Goal: Find specific page/section: Find specific page/section

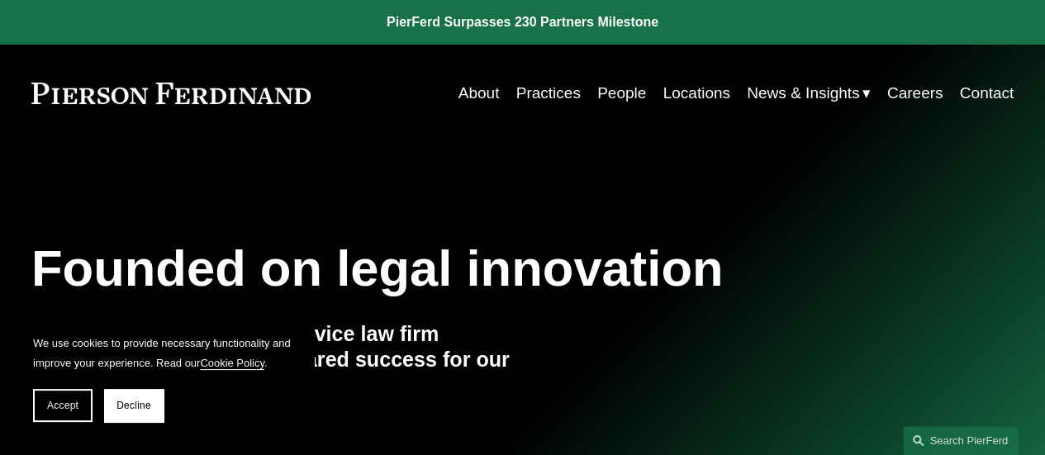
click at [615, 85] on link "People" at bounding box center [621, 93] width 49 height 31
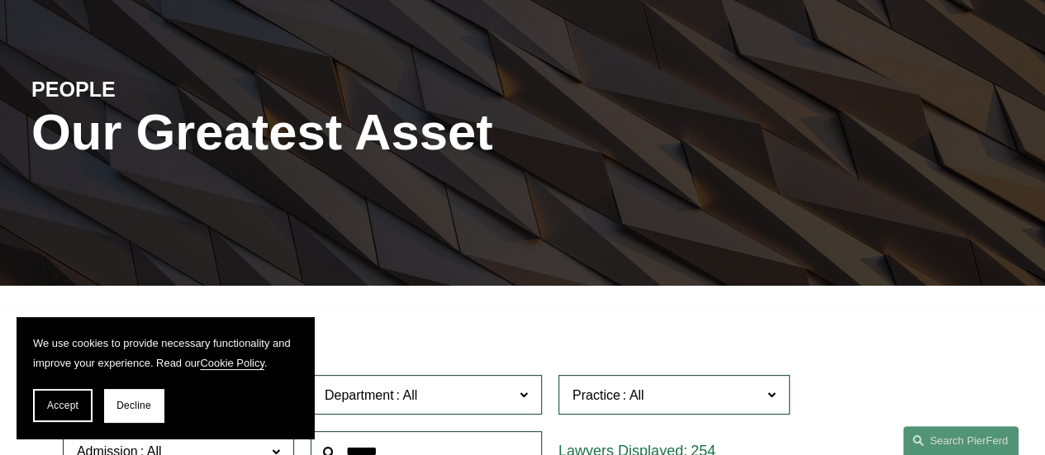
scroll to position [165, 0]
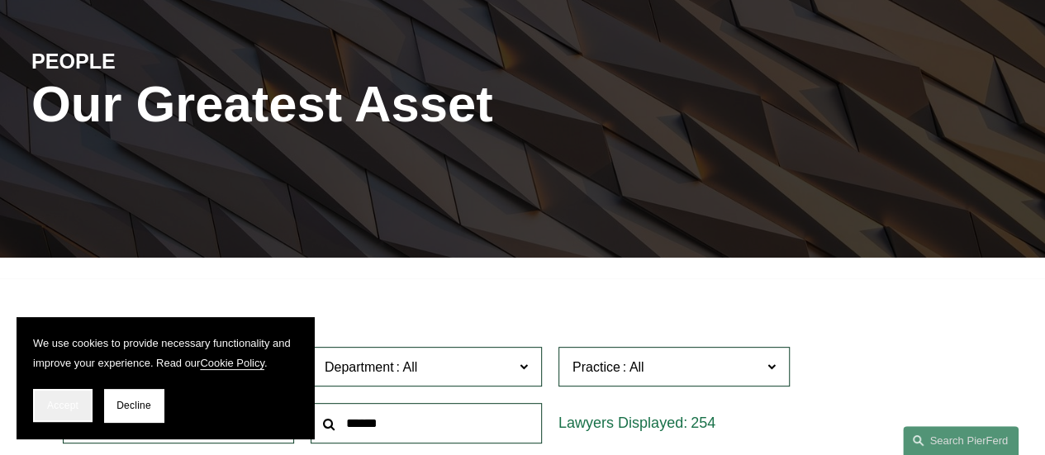
click at [50, 401] on span "Accept" at bounding box center [62, 406] width 31 height 12
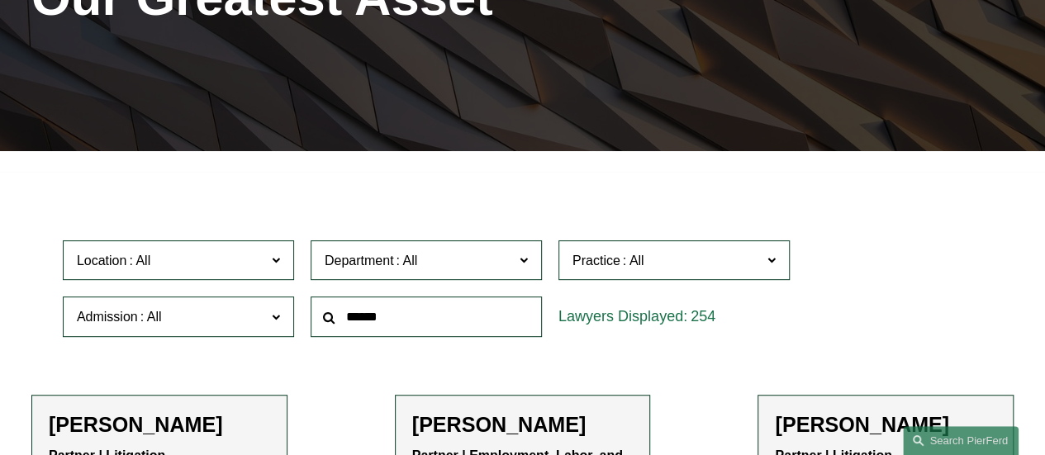
scroll to position [413, 0]
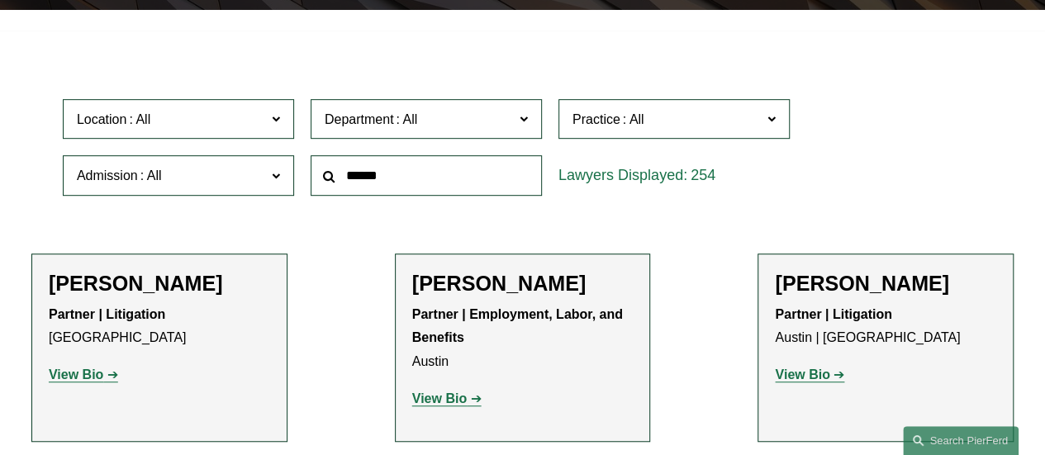
click at [446, 124] on span "Department" at bounding box center [419, 119] width 189 height 22
click at [216, 131] on span "Location" at bounding box center [171, 119] width 189 height 22
click at [0, 0] on link "All" at bounding box center [0, 0] width 0 height 0
click at [278, 172] on span at bounding box center [276, 174] width 8 height 21
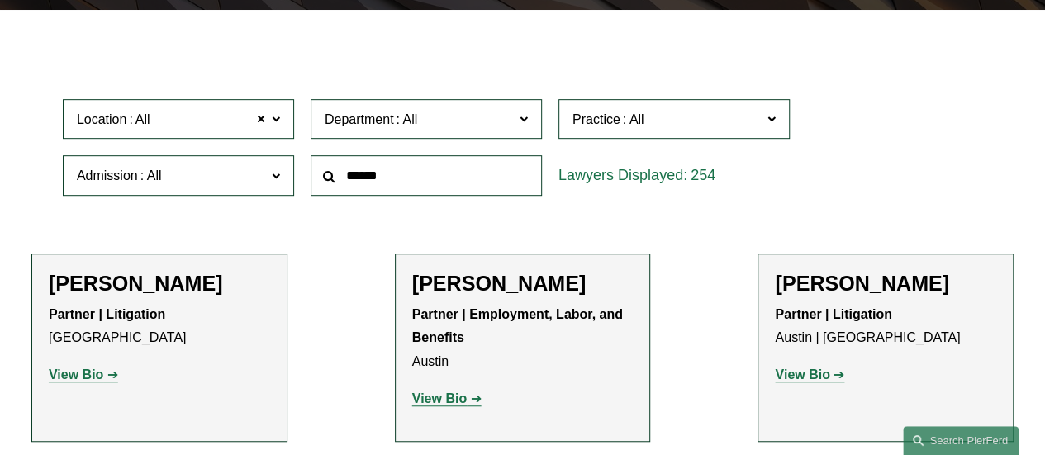
scroll to position [330, 0]
click at [0, 0] on link "[GEOGRAPHIC_DATA] and [GEOGRAPHIC_DATA]" at bounding box center [0, 0] width 0 height 0
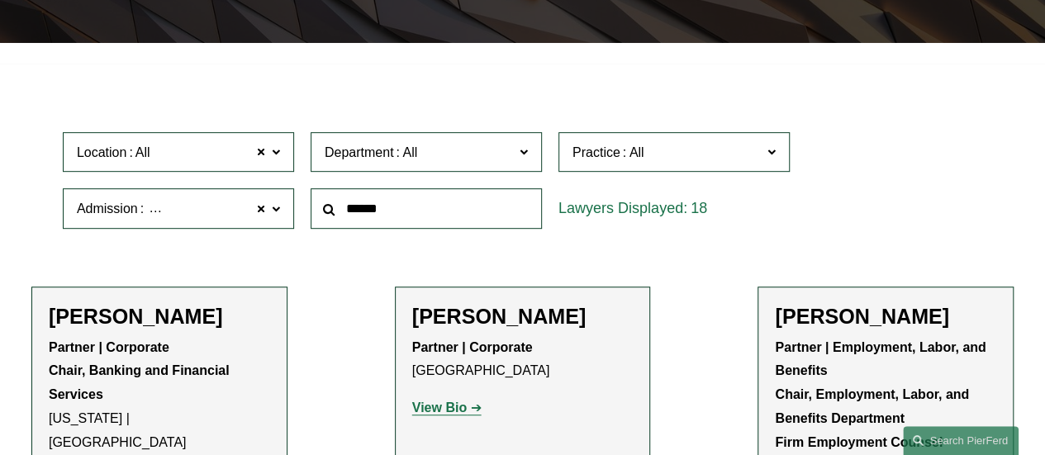
scroll to position [416, 0]
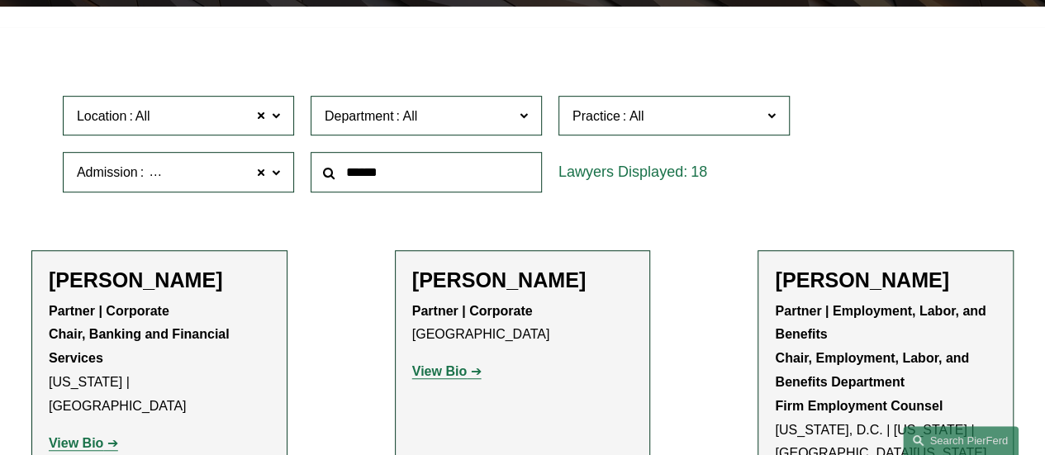
click at [268, 131] on label "Location All" at bounding box center [178, 116] width 231 height 40
click at [0, 0] on link "[GEOGRAPHIC_DATA]" at bounding box center [0, 0] width 0 height 0
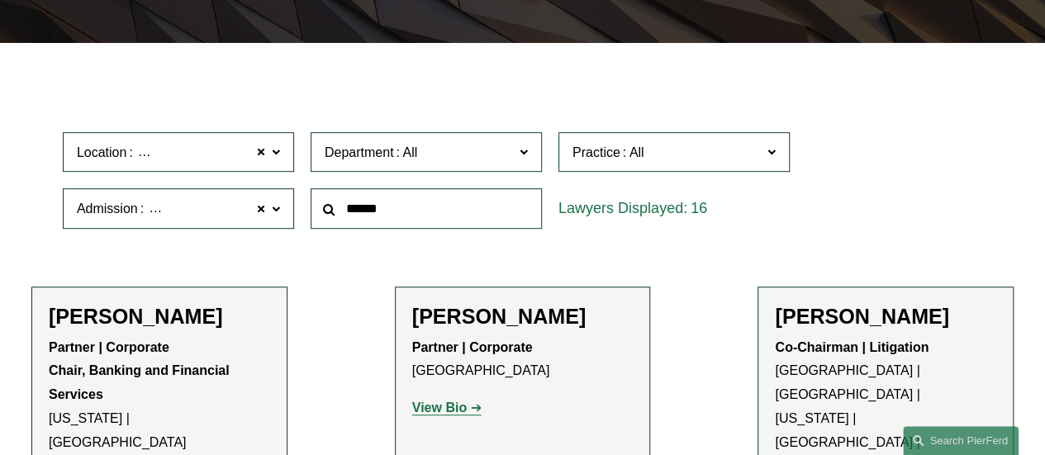
scroll to position [416, 0]
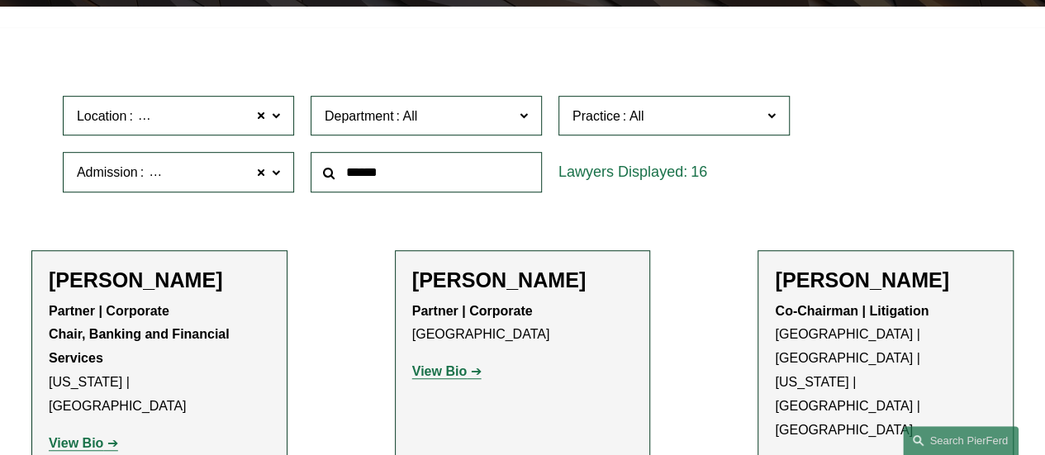
click at [221, 183] on span "Admission [GEOGRAPHIC_DATA] and [GEOGRAPHIC_DATA]" at bounding box center [171, 172] width 189 height 22
drag, startPoint x: 345, startPoint y: 234, endPoint x: 570, endPoint y: 202, distance: 227.7
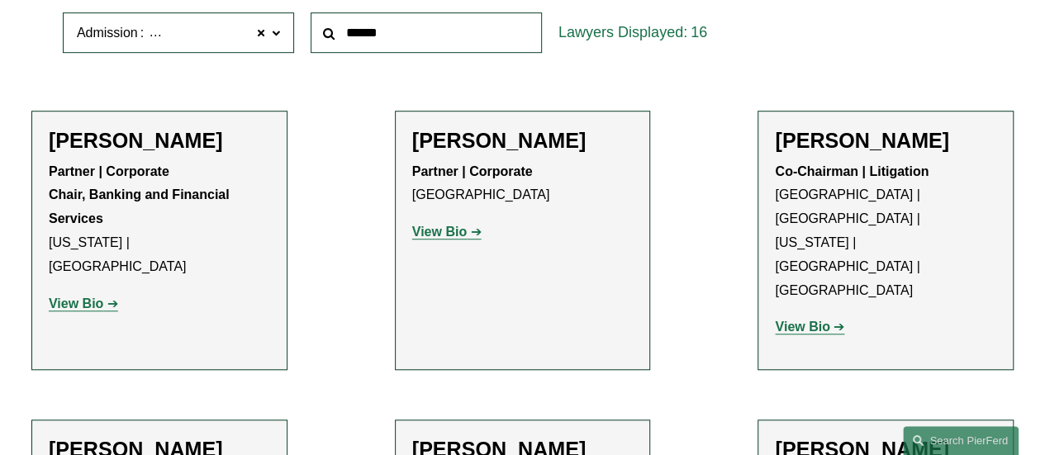
scroll to position [497, 0]
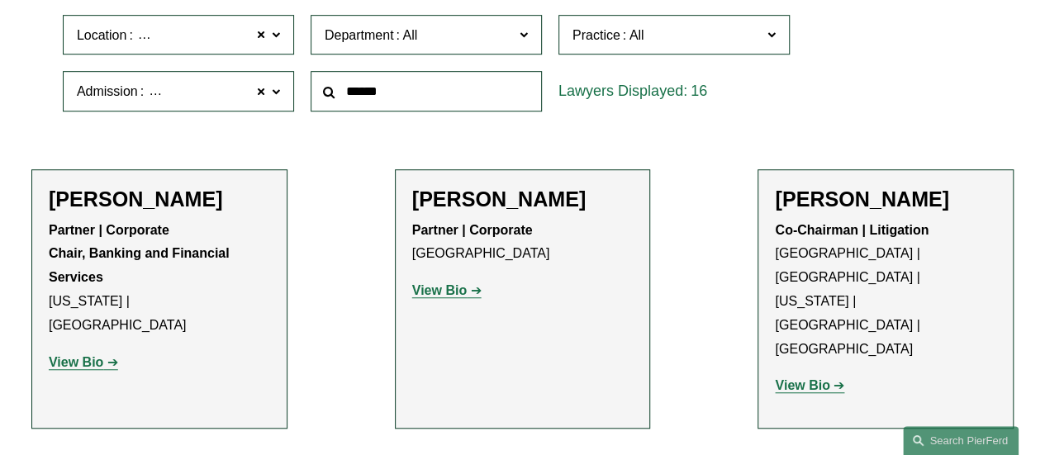
click at [943, 69] on div "Location [GEOGRAPHIC_DATA] [GEOGRAPHIC_DATA] All [GEOGRAPHIC_DATA] [GEOGRAPHIC_…" at bounding box center [523, 63] width 936 height 113
